Goal: Task Accomplishment & Management: Manage account settings

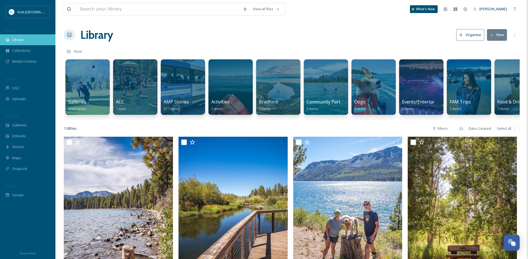
click at [29, 40] on div "Library" at bounding box center [27, 39] width 55 height 11
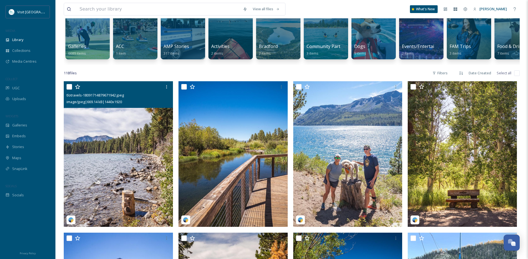
scroll to position [62, 0]
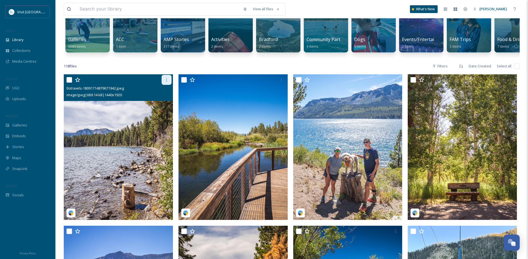
click at [170, 79] on div at bounding box center [167, 80] width 10 height 10
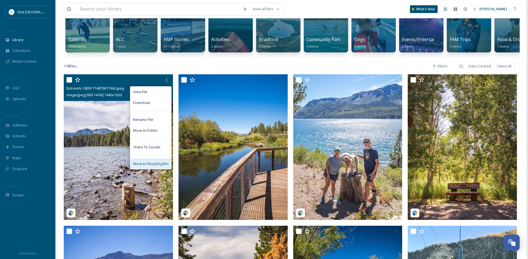
click at [139, 166] on span "Move to Recycling Bin" at bounding box center [150, 163] width 35 height 5
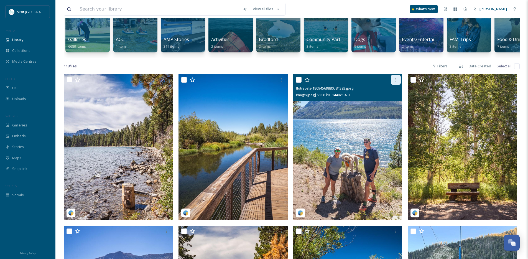
click at [397, 82] on icon at bounding box center [396, 80] width 4 height 4
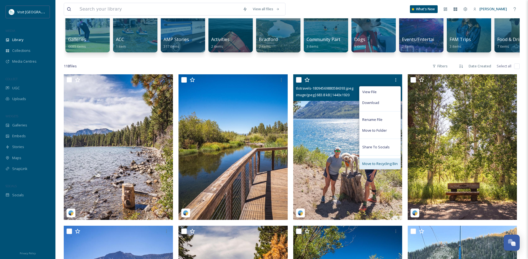
click at [377, 166] on span "Move to Recycling Bin" at bounding box center [379, 163] width 35 height 5
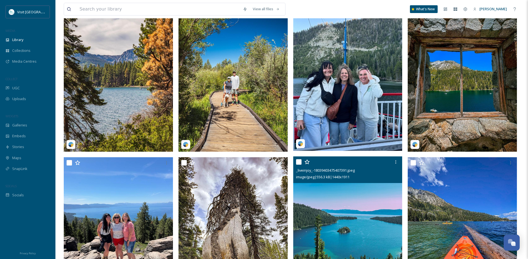
scroll to position [306, 0]
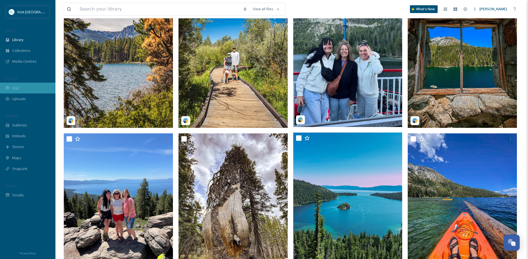
click at [13, 89] on span "UGC" at bounding box center [15, 87] width 7 height 5
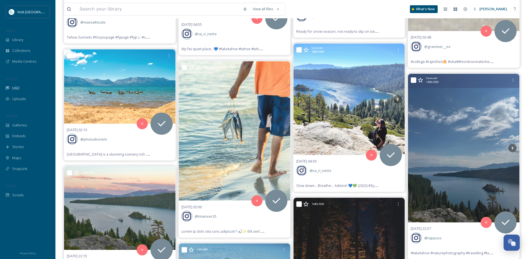
scroll to position [877, 0]
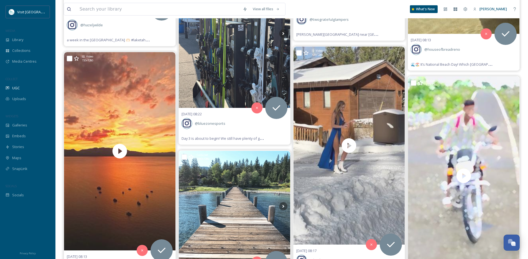
scroll to position [734, 0]
